Goal: Transaction & Acquisition: Purchase product/service

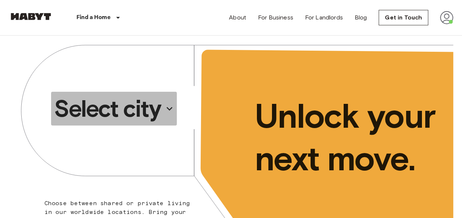
click at [155, 112] on p "Select city" at bounding box center [107, 108] width 107 height 29
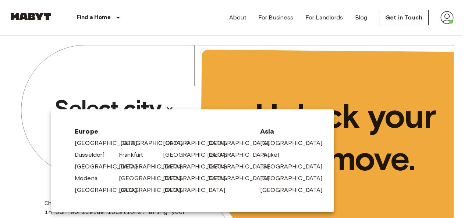
click at [124, 142] on link "[GEOGRAPHIC_DATA]" at bounding box center [155, 143] width 70 height 9
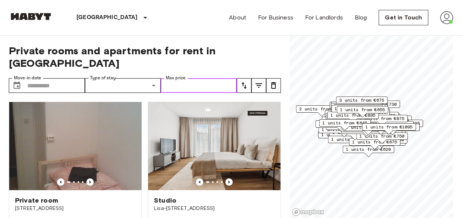
click at [182, 78] on input "Max price" at bounding box center [199, 85] width 76 height 15
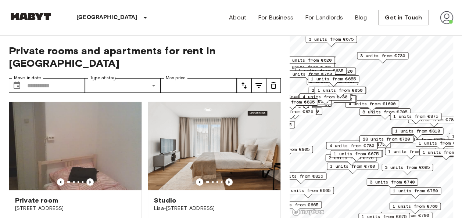
click at [245, 82] on icon "tune" at bounding box center [244, 85] width 5 height 7
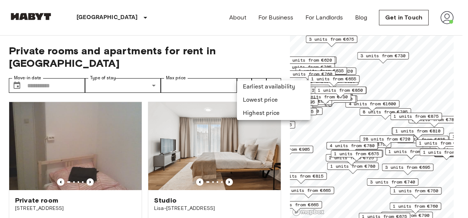
click at [266, 46] on div at bounding box center [234, 109] width 468 height 218
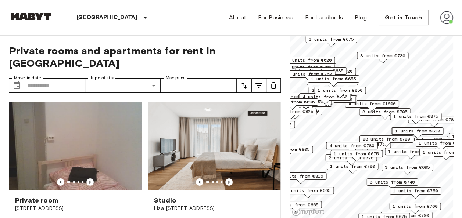
click at [243, 82] on icon "tune" at bounding box center [244, 85] width 5 height 7
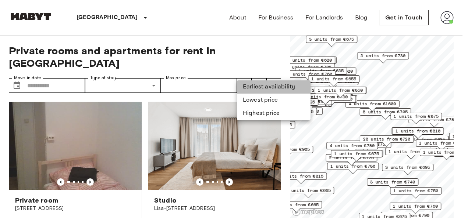
click at [259, 90] on li "Earliest availability" at bounding box center [274, 87] width 74 height 13
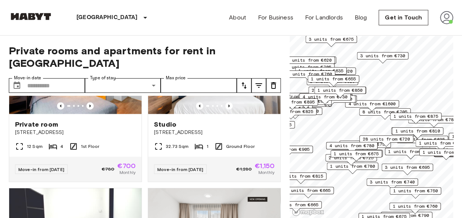
scroll to position [2196, 0]
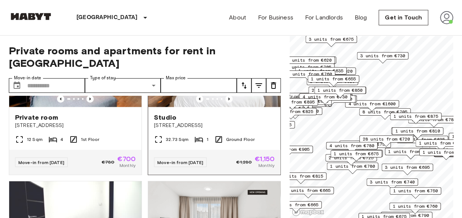
click at [221, 107] on img at bounding box center [214, 63] width 132 height 88
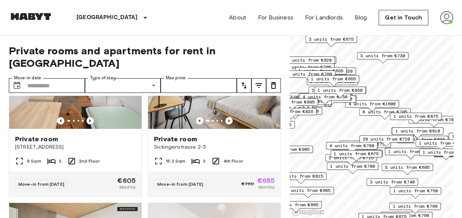
scroll to position [2832, 0]
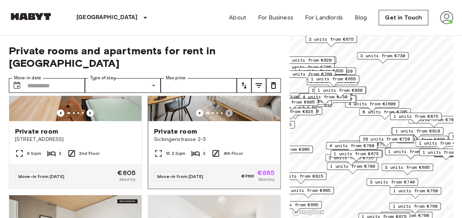
click at [226, 117] on icon "Previous image" at bounding box center [228, 113] width 7 height 7
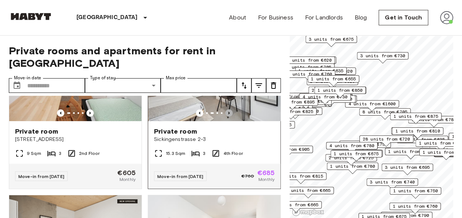
click at [226, 117] on icon "Previous image" at bounding box center [228, 113] width 7 height 7
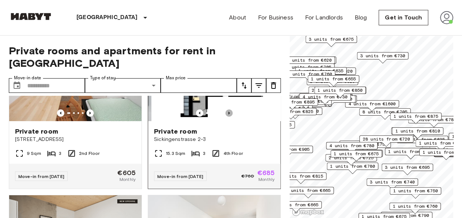
click at [226, 117] on icon "Previous image" at bounding box center [228, 113] width 7 height 7
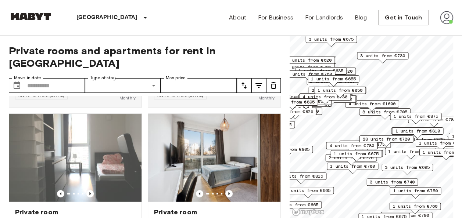
scroll to position [5195, 0]
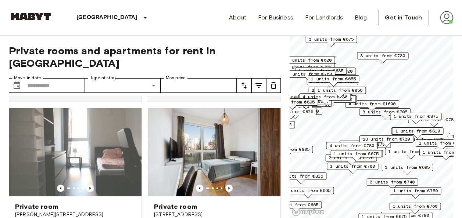
click at [278, 213] on div "Private room Cunostraße 70 6 Sqm 6 Ground Floor Move-in from 18 Oct 25 €665 Mon…" at bounding box center [142, 157] width 278 height 123
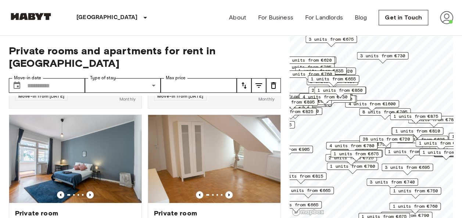
scroll to position [5519, 0]
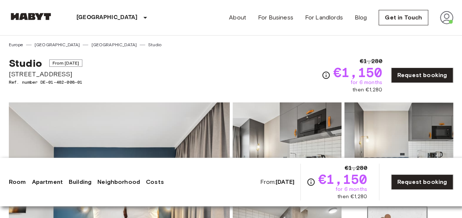
click at [186, 142] on img at bounding box center [119, 201] width 221 height 196
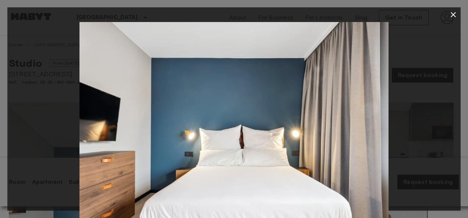
click at [369, 124] on img at bounding box center [233, 125] width 309 height 206
click at [446, 17] on div at bounding box center [233, 14] width 453 height 15
click at [451, 14] on icon "button" at bounding box center [453, 14] width 9 height 9
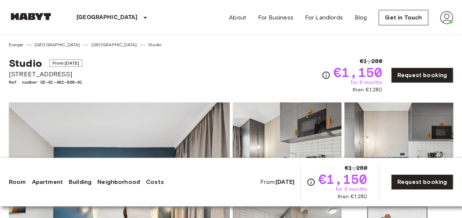
click at [308, 132] on img at bounding box center [287, 151] width 109 height 96
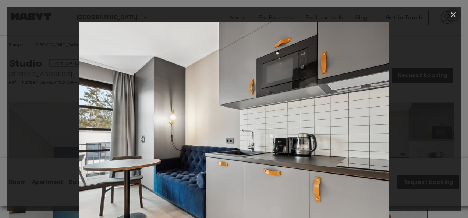
click at [455, 13] on icon "button" at bounding box center [452, 14] width 5 height 5
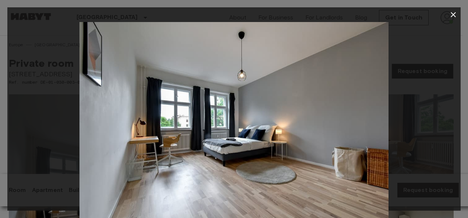
click at [454, 138] on div at bounding box center [233, 125] width 453 height 206
click at [377, 143] on img at bounding box center [233, 125] width 309 height 206
click at [451, 18] on icon "button" at bounding box center [453, 14] width 9 height 9
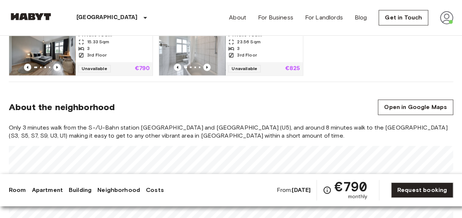
scroll to position [500, 0]
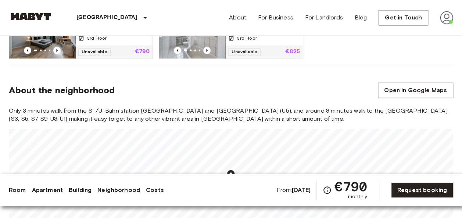
click at [75, 192] on link "Building" at bounding box center [80, 190] width 23 height 9
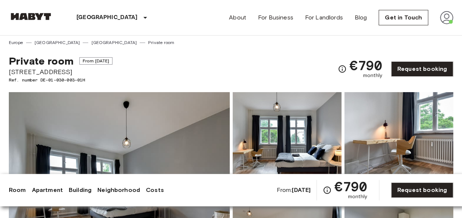
scroll to position [0, 0]
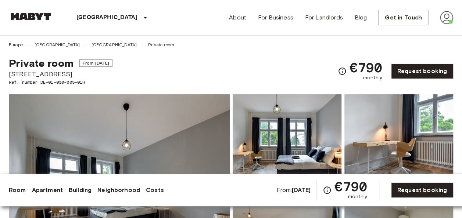
click at [106, 190] on link "Neighborhood" at bounding box center [118, 190] width 43 height 9
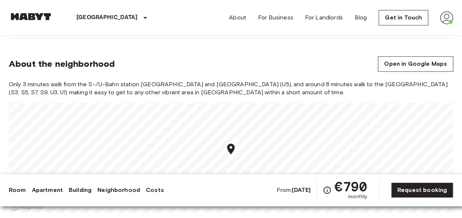
scroll to position [529, 0]
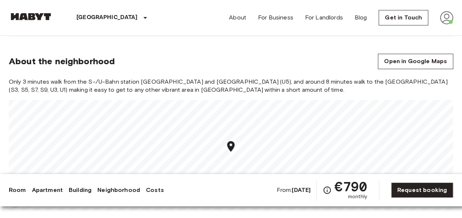
click at [56, 190] on link "Apartment" at bounding box center [47, 190] width 31 height 9
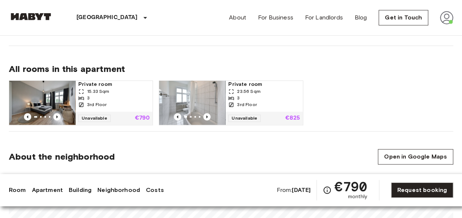
scroll to position [349, 0]
